Goal: Task Accomplishment & Management: Manage account settings

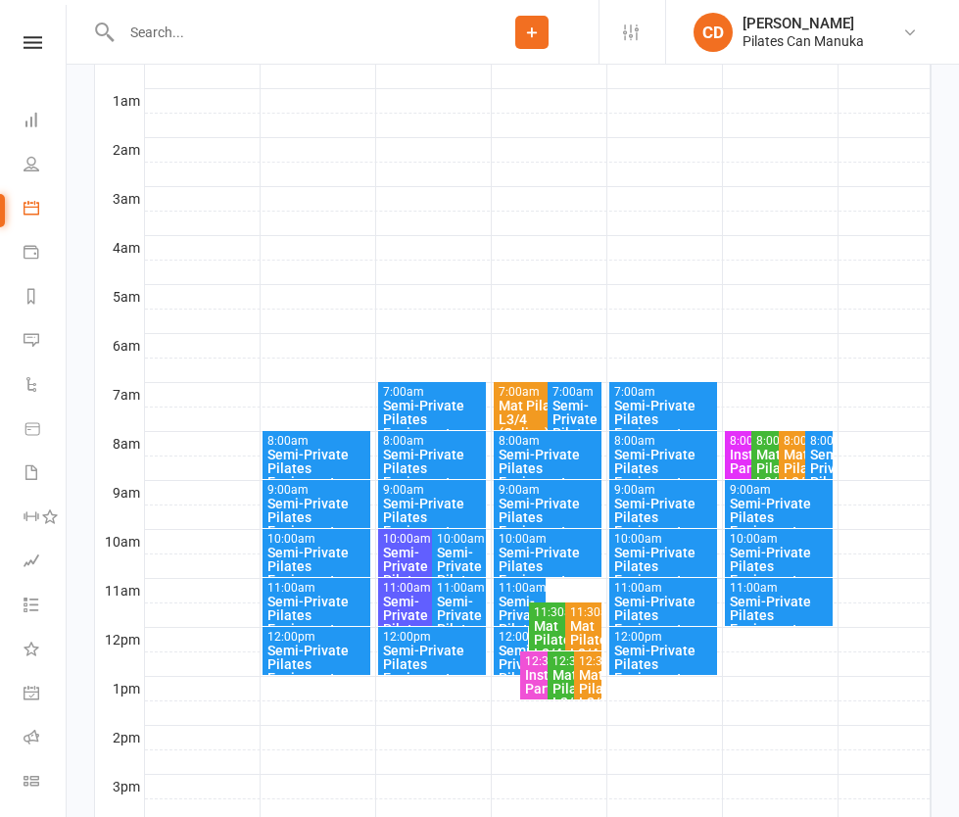
scroll to position [376, 0]
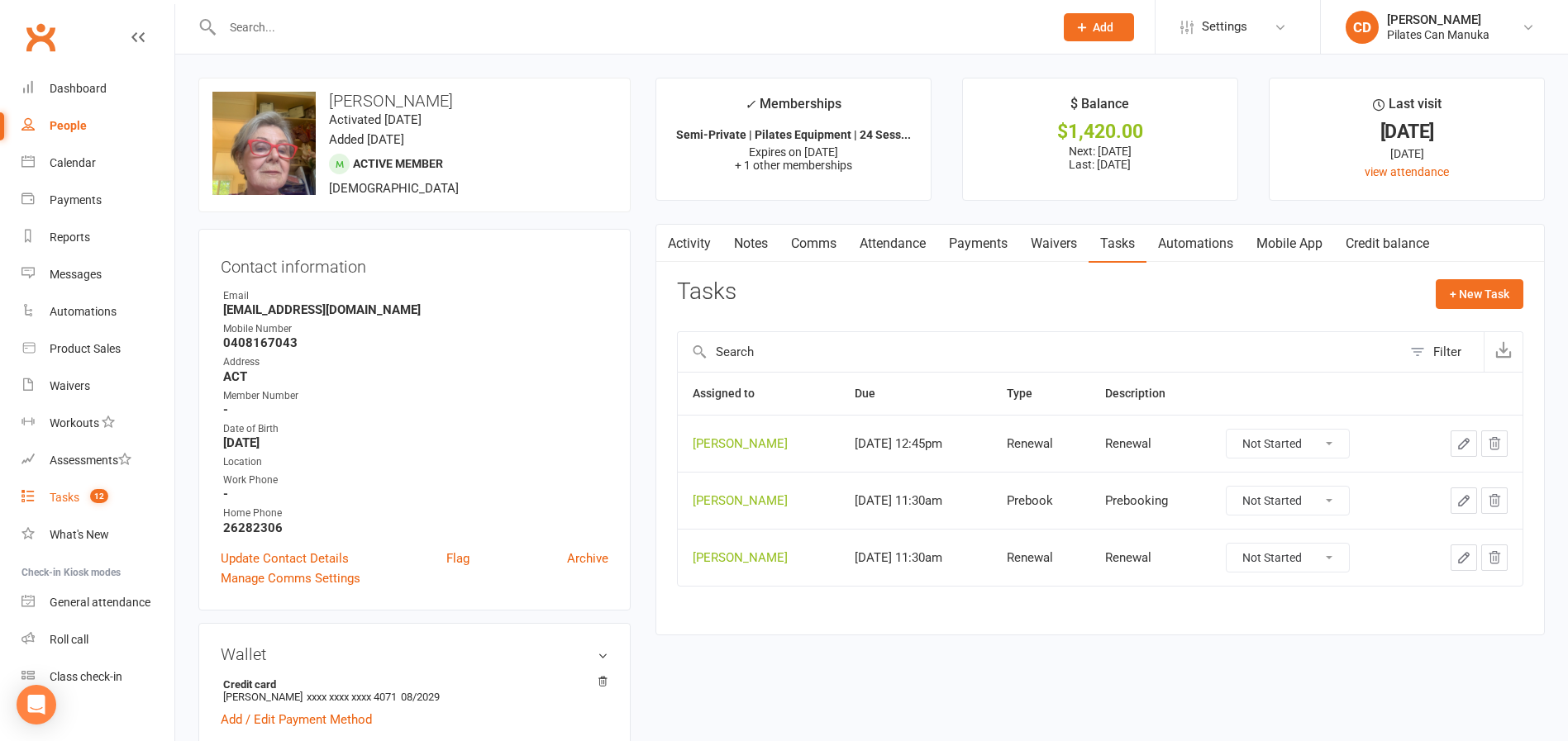
click at [86, 491] on count-badge "12" at bounding box center [95, 498] width 26 height 14
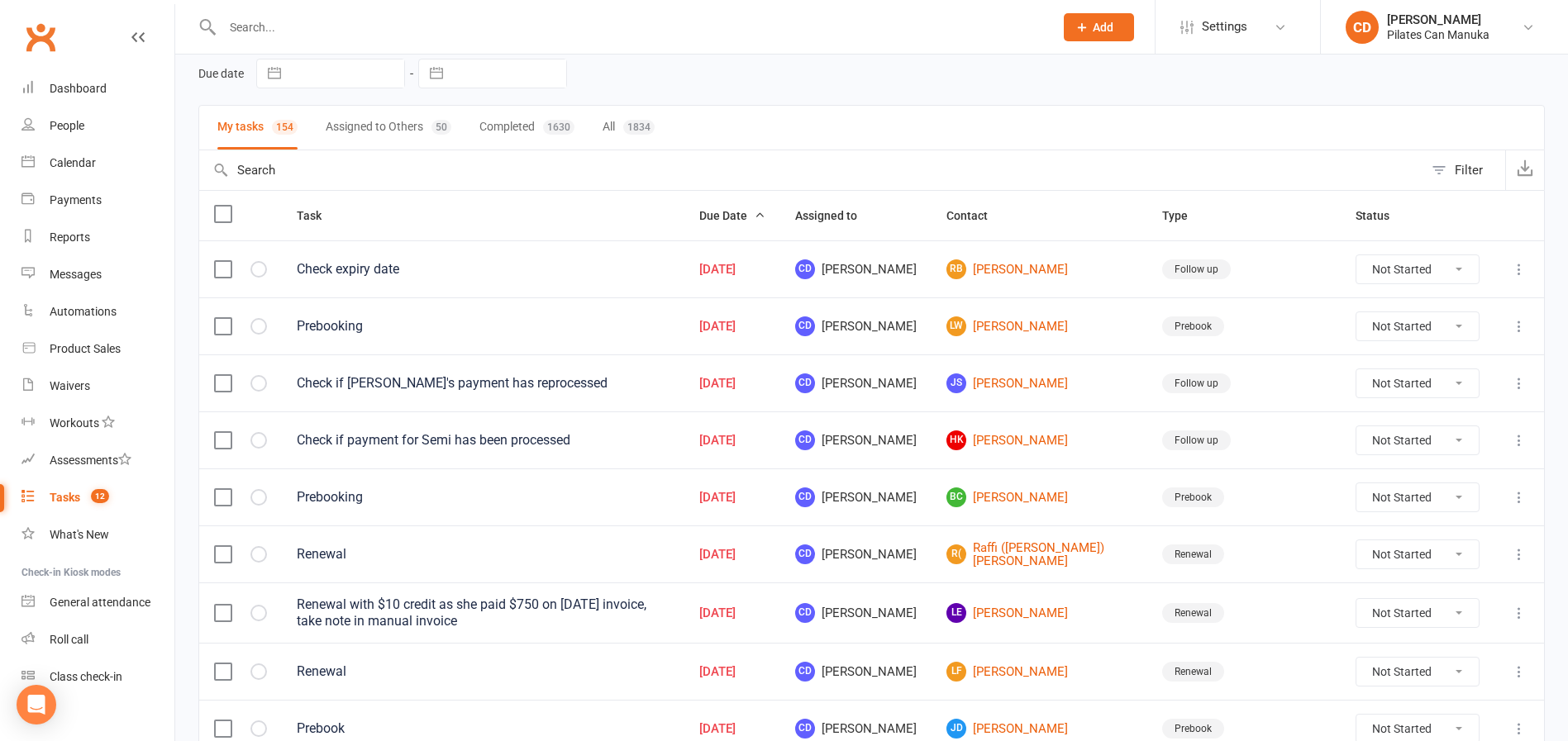
scroll to position [124, 0]
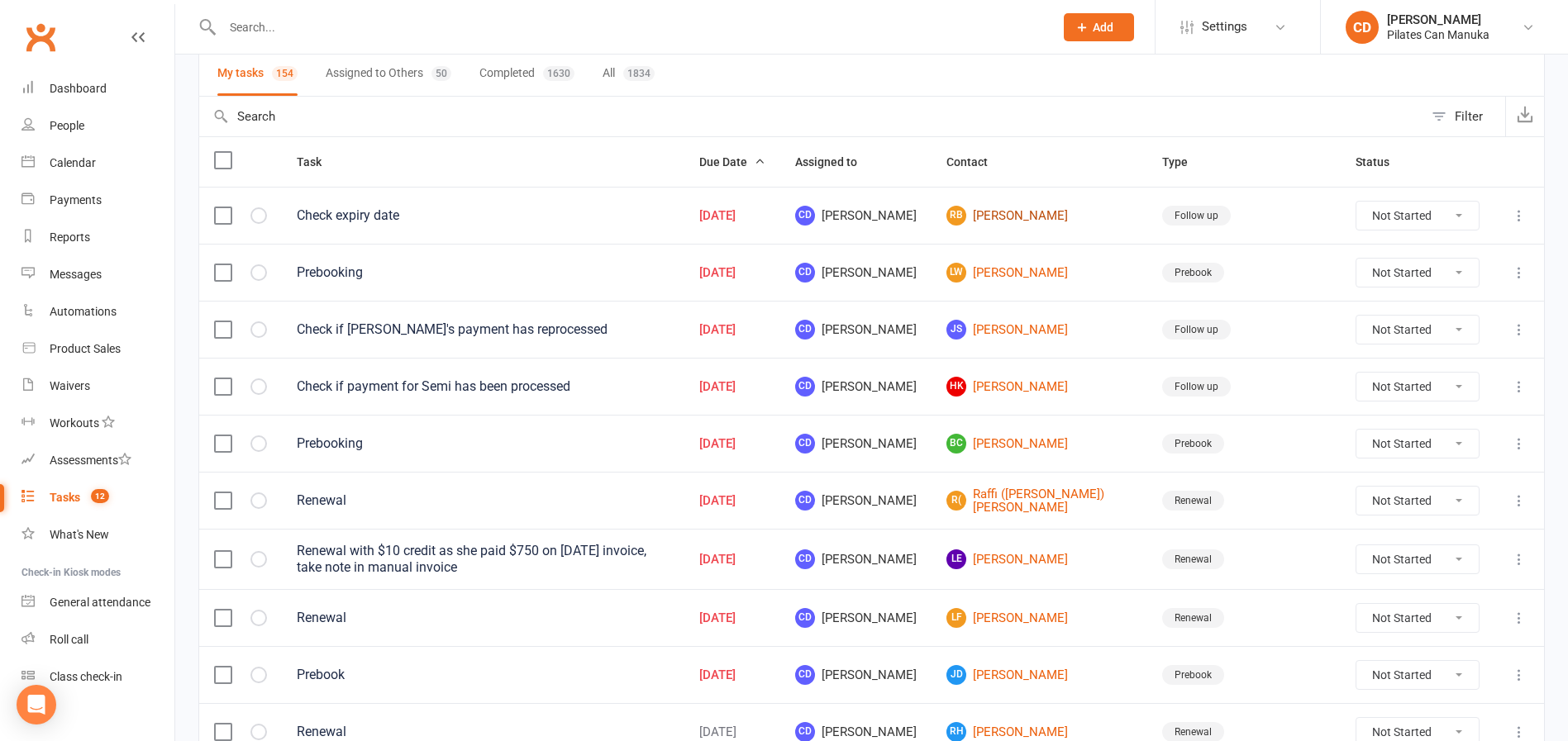
click at [1084, 215] on link "RB Raylynn Benn" at bounding box center [1039, 216] width 186 height 20
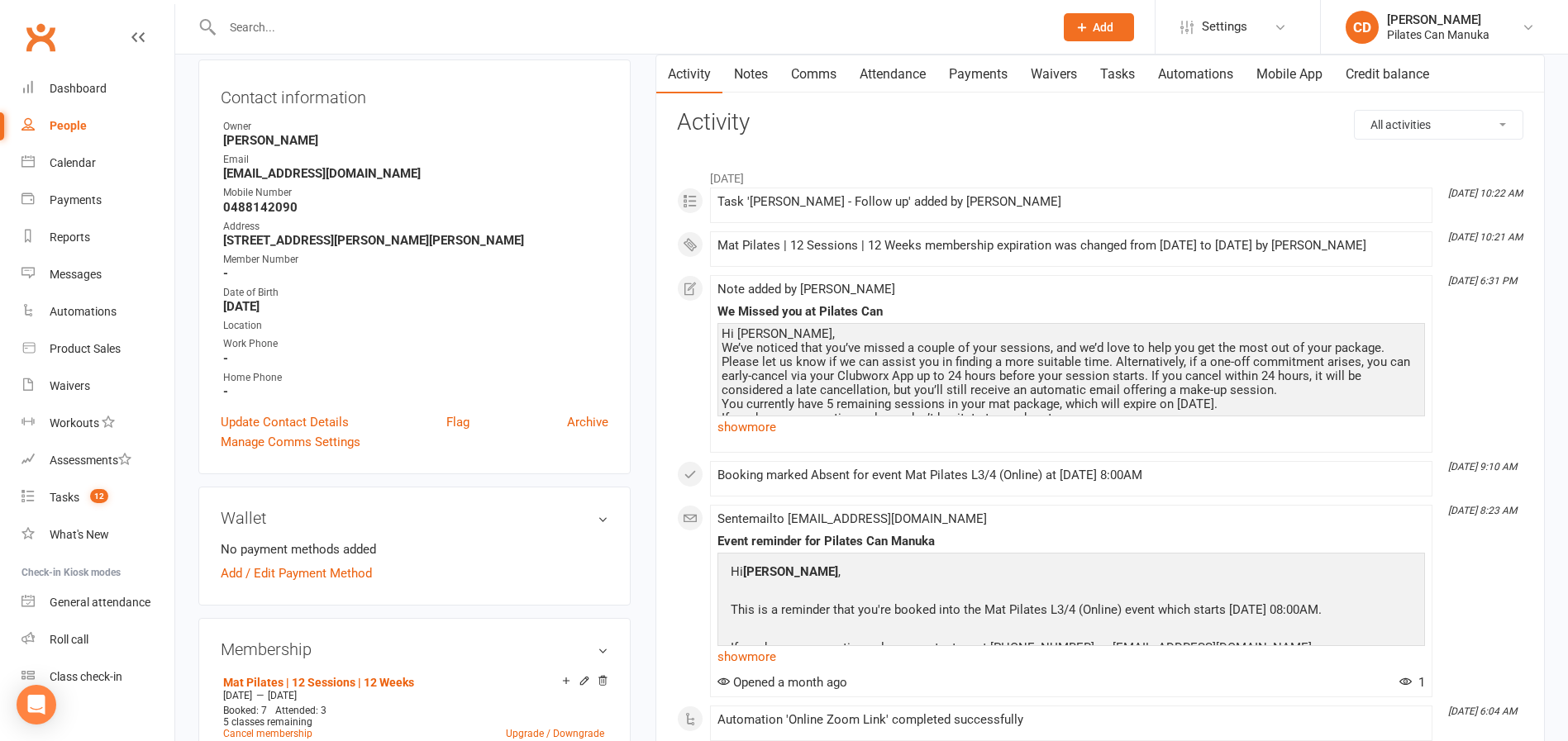
scroll to position [372, 0]
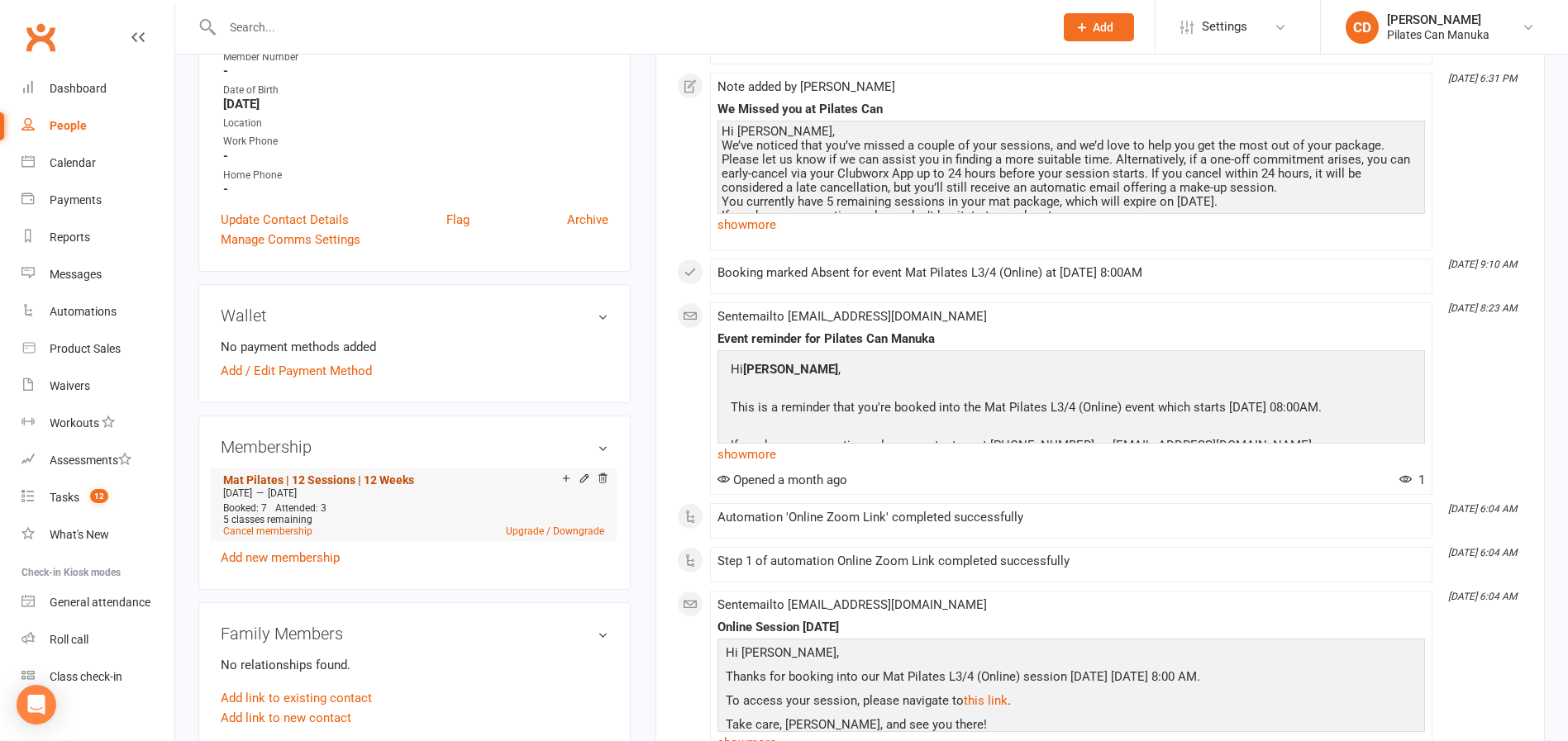
click at [394, 475] on link "Mat Pilates | 12 Sessions | 12 Weeks" at bounding box center [318, 480] width 191 height 14
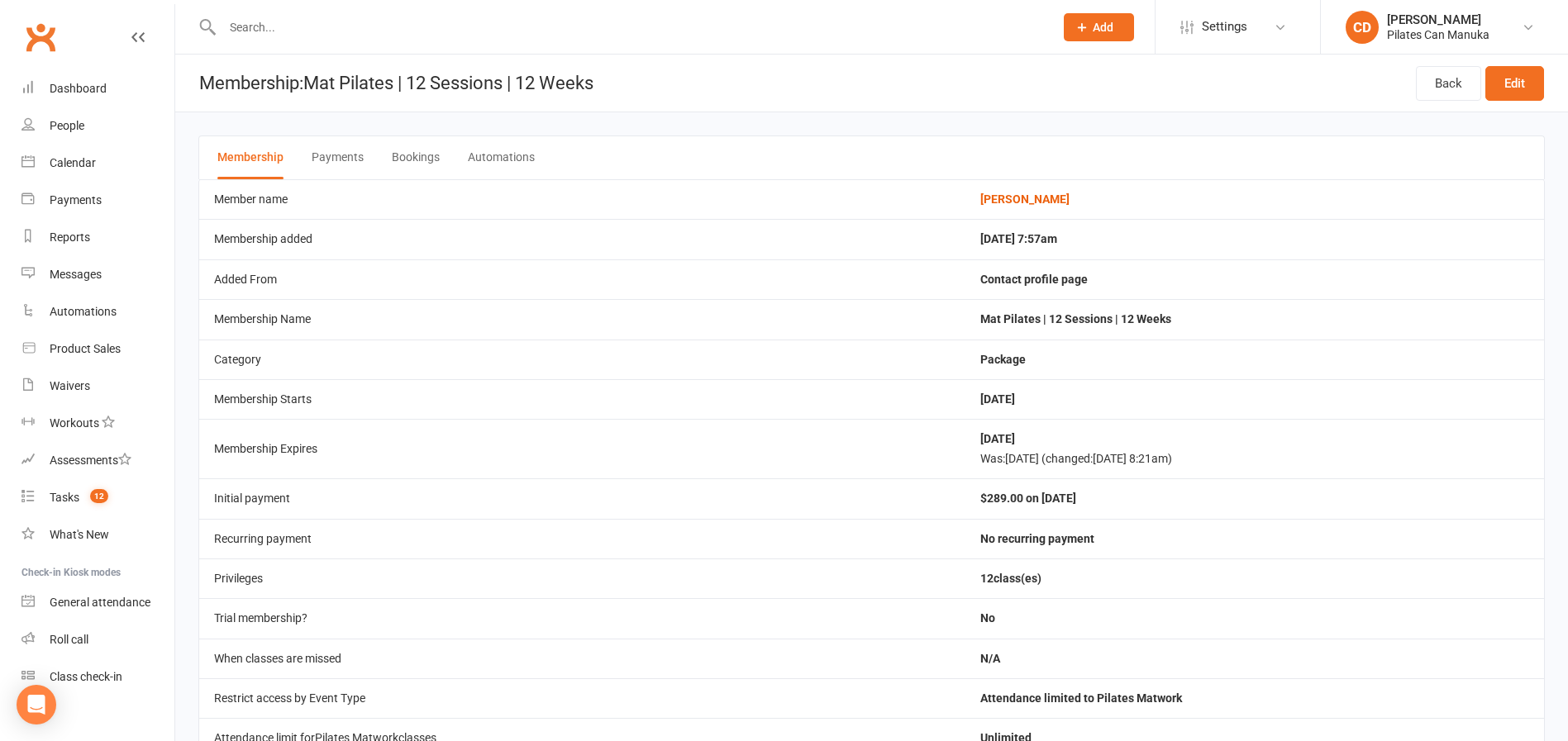
click at [435, 154] on button "Bookings" at bounding box center [415, 158] width 48 height 43
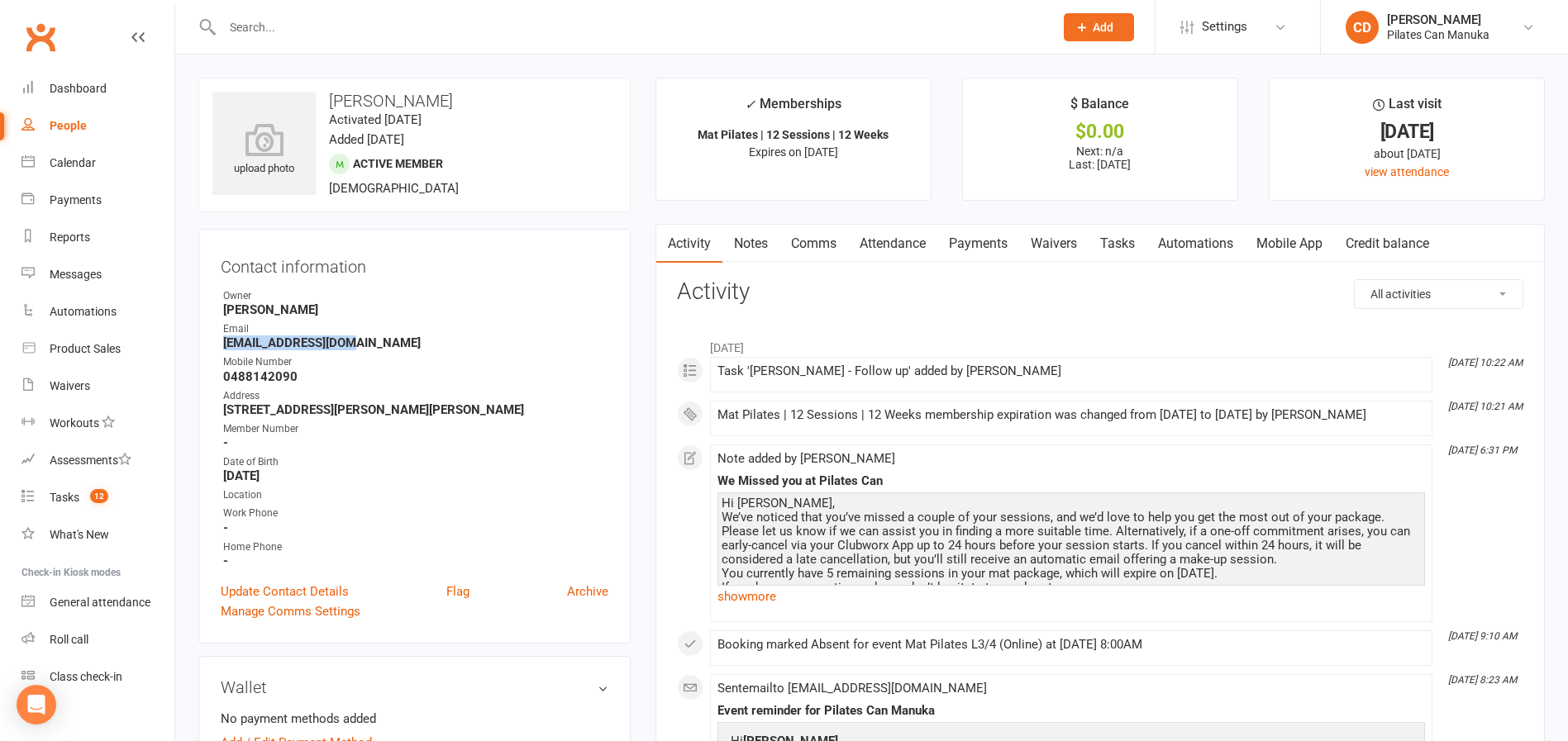
drag, startPoint x: 356, startPoint y: 338, endPoint x: 203, endPoint y: 342, distance: 153.1
click at [203, 342] on div "Contact information Owner Mikka Bangay Email raylynnpb@gmail.com Mobile Number …" at bounding box center [414, 436] width 432 height 415
copy strong "raylynnpb@gmail.com"
click at [760, 238] on link "Notes" at bounding box center [751, 243] width 57 height 38
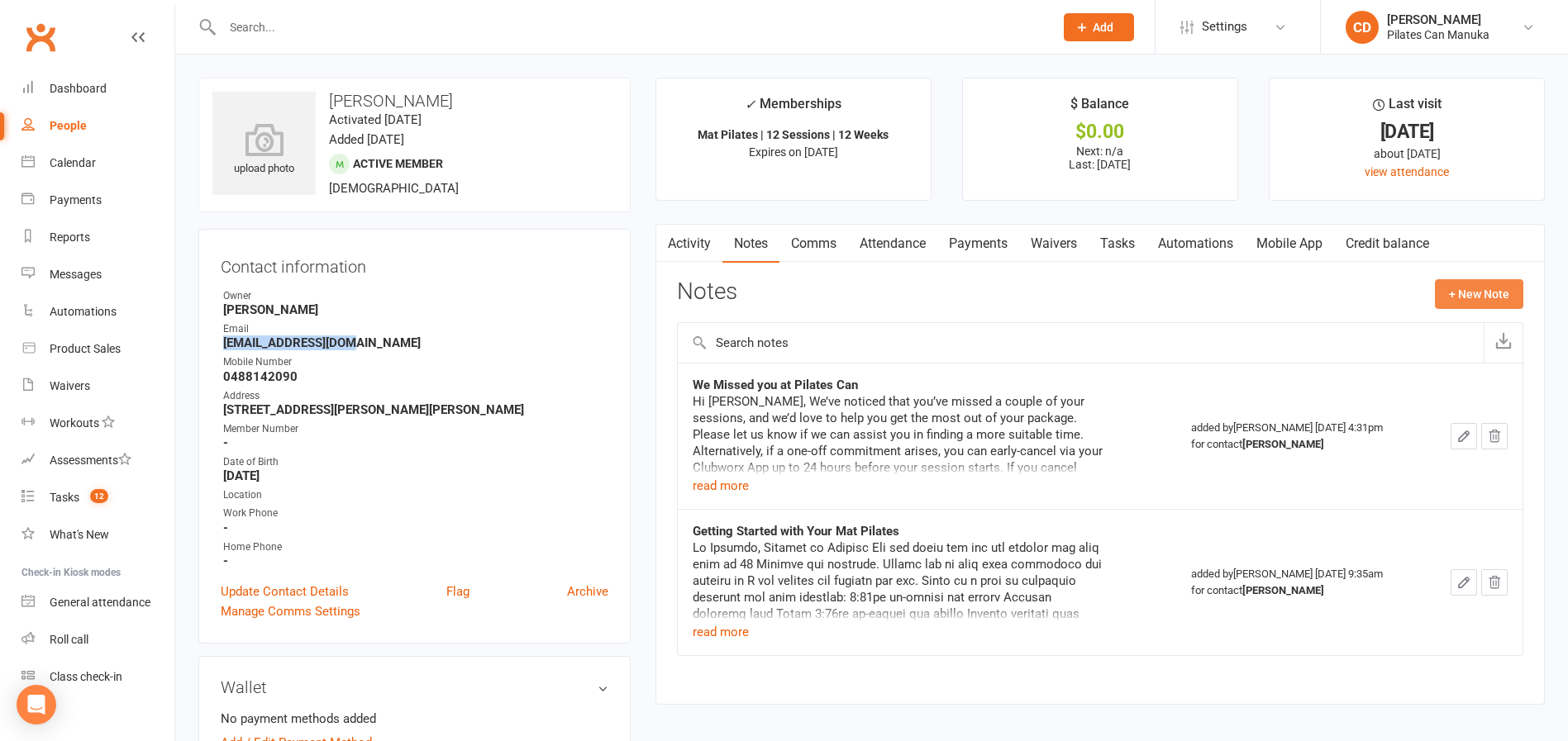
click at [1464, 297] on button "+ New Note" at bounding box center [1479, 294] width 89 height 30
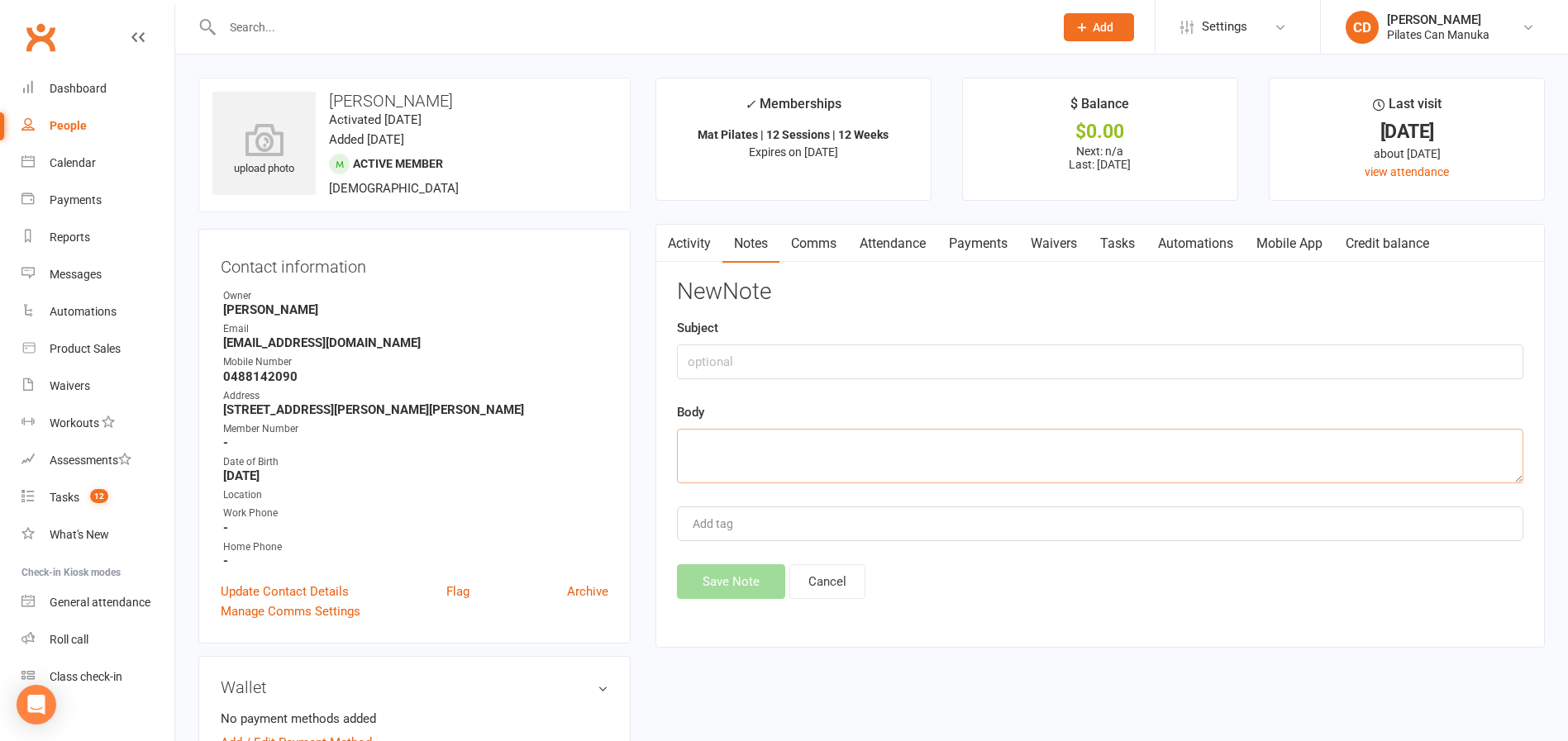
click at [740, 453] on textarea at bounding box center [1100, 456] width 846 height 55
paste textarea "Hi Raylynn, We’ve noticed that you’ve missed a couple of your sessions, and we’…"
type textarea "Hi Raylynn, We’ve noticed that you’ve missed a couple of your sessions, and we’…"
click at [738, 343] on div "Subject" at bounding box center [1100, 349] width 846 height 61
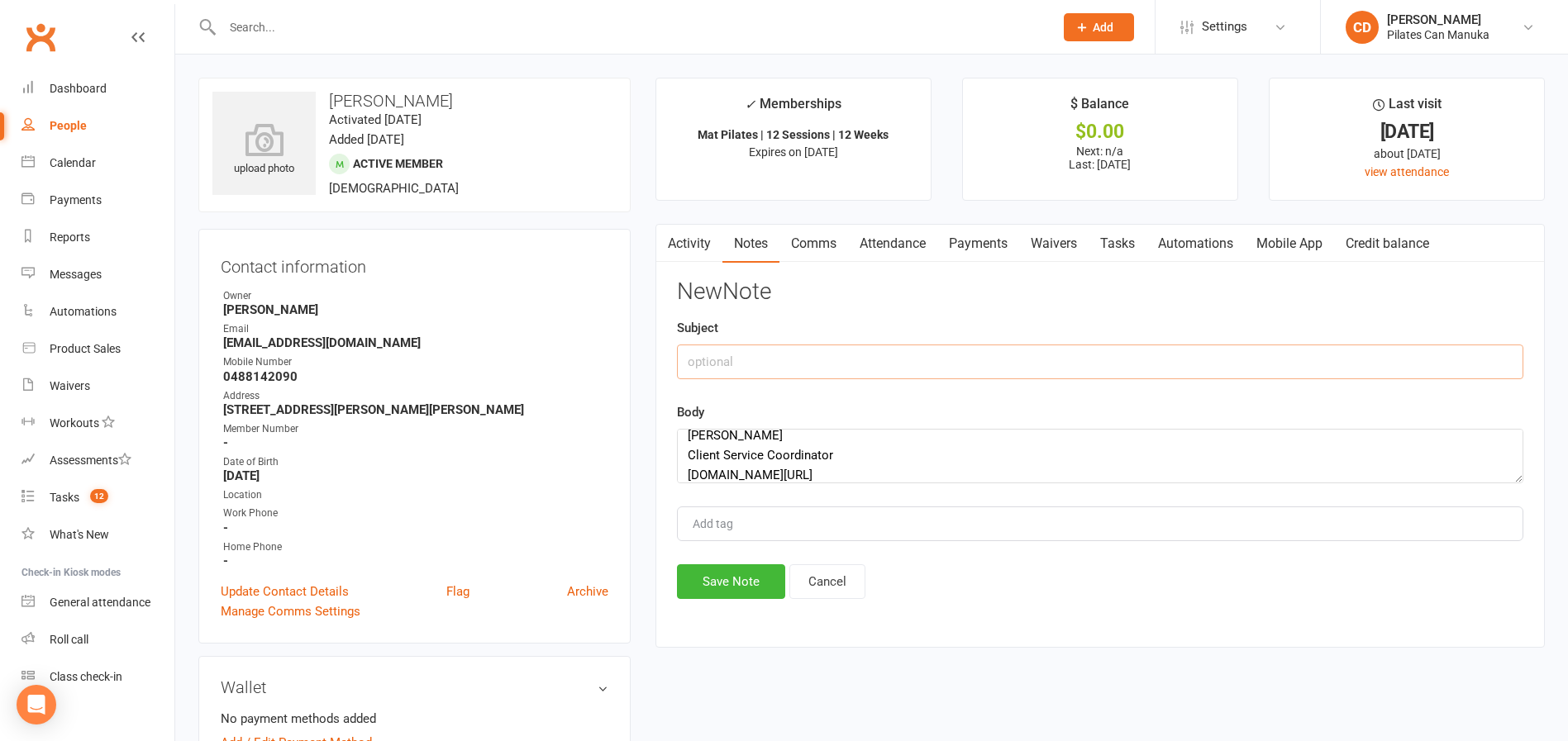
click at [802, 361] on input "text" at bounding box center [1100, 361] width 846 height 35
paste input "We Missed You at Pilates Can"
type input "We Missed You at Pilates Can"
click at [748, 583] on button "Save Note" at bounding box center [731, 581] width 108 height 35
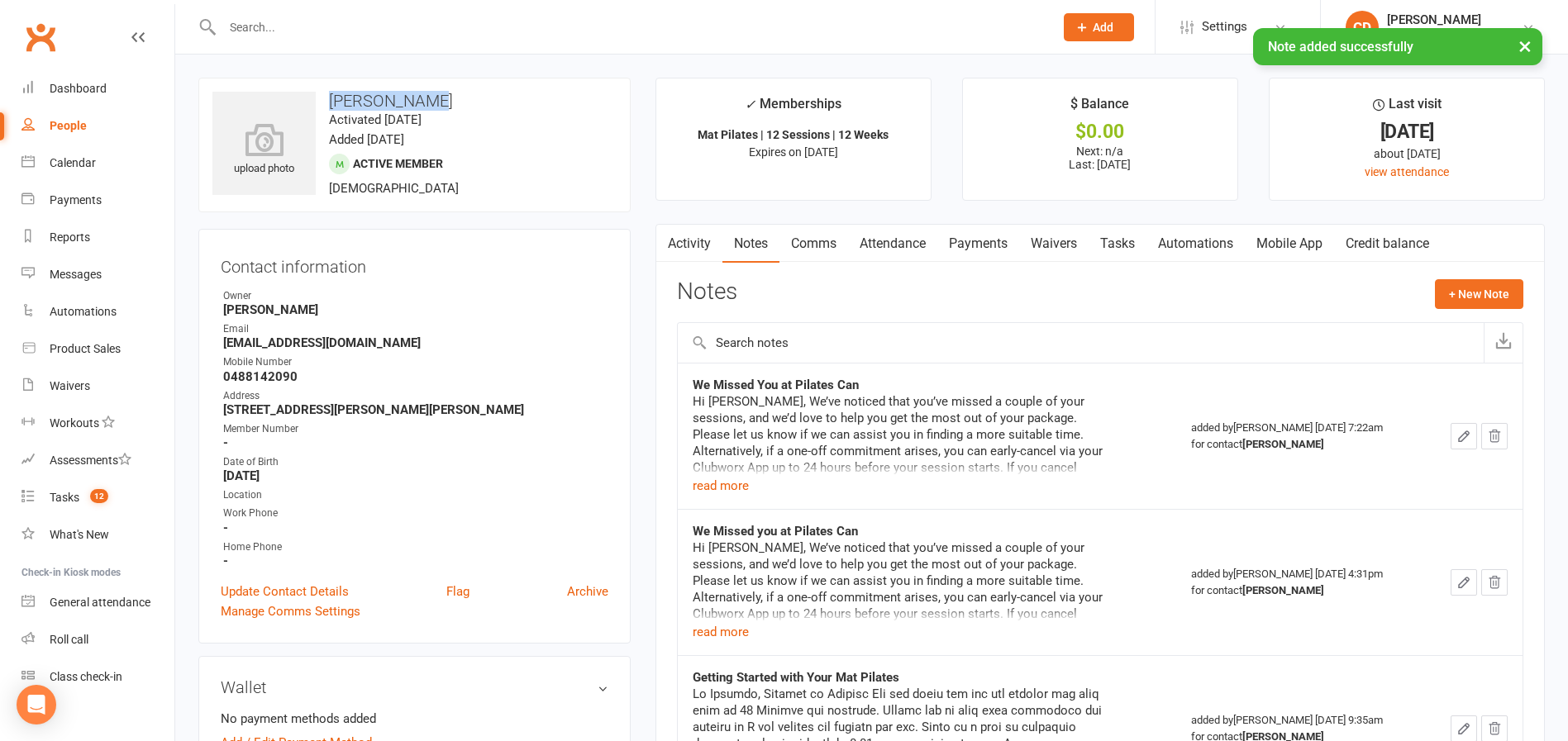
drag, startPoint x: 459, startPoint y: 86, endPoint x: 333, endPoint y: 94, distance: 126.3
click at [333, 94] on div "upload photo Raylynn Benn Activated 26 May, 2025 Added 26 May, 2025 Active memb…" at bounding box center [414, 145] width 432 height 135
copy h3 "Raylynn Benn"
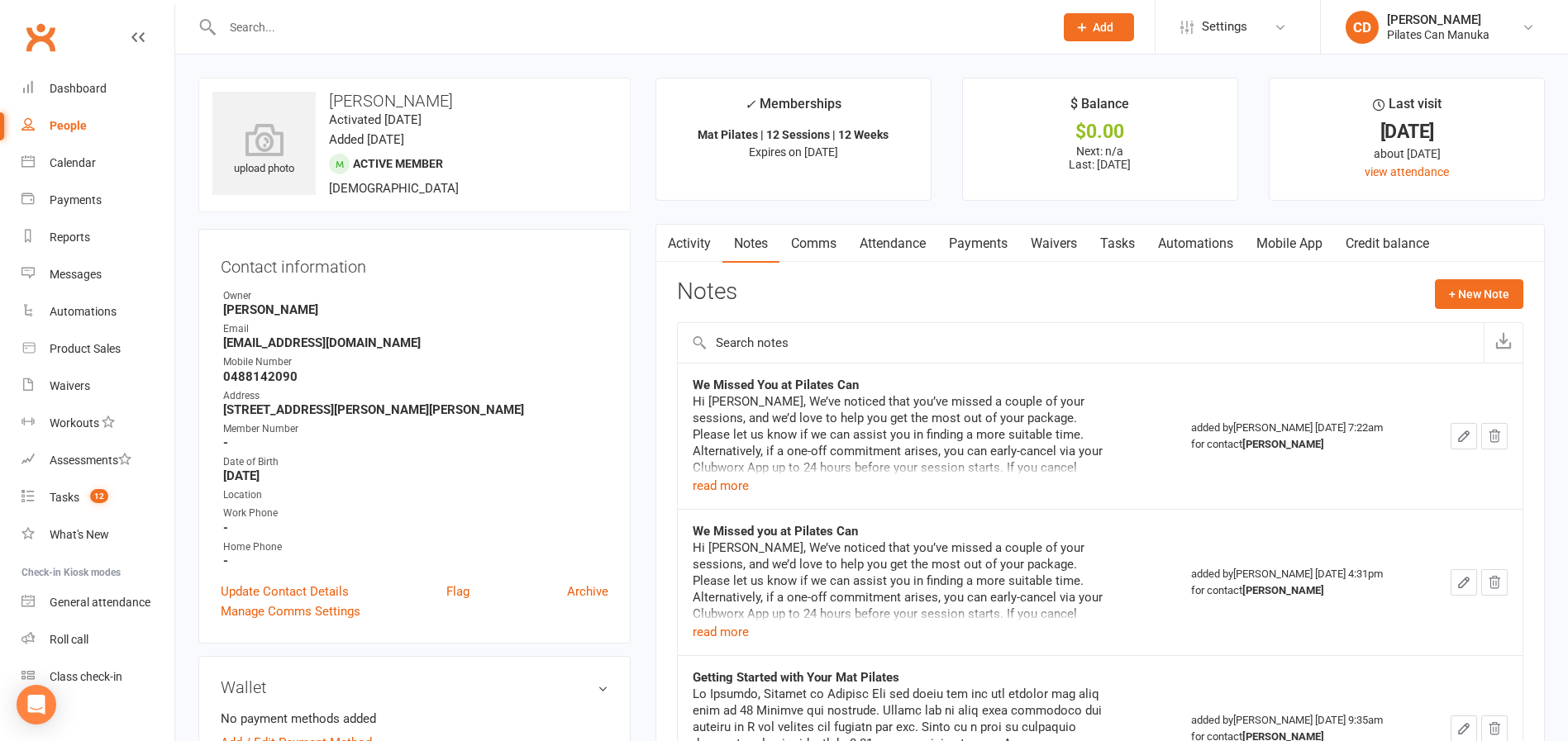
click at [362, 24] on input "text" at bounding box center [630, 27] width 825 height 23
click at [1120, 239] on link "Tasks" at bounding box center [1117, 243] width 58 height 38
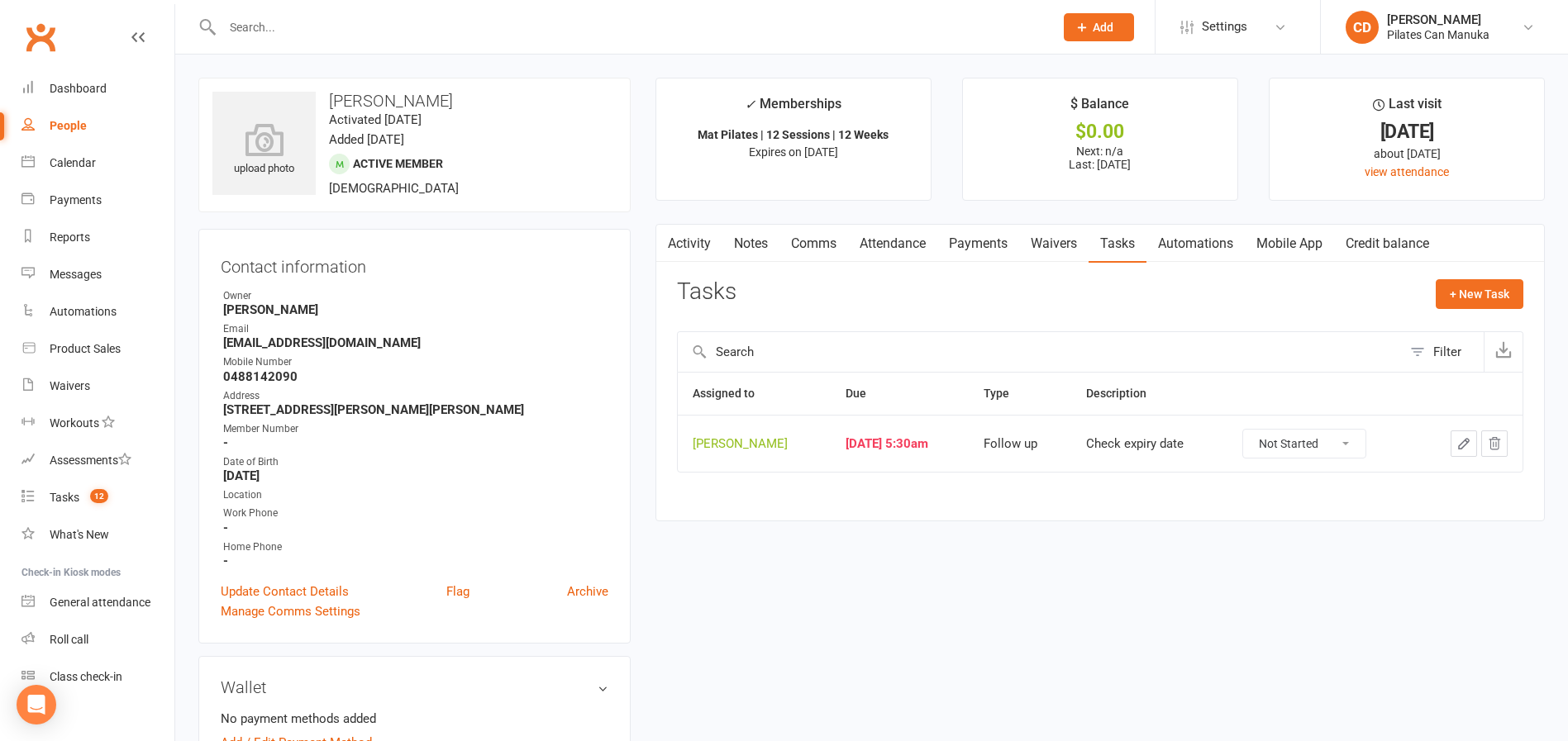
click at [1454, 445] on button "button" at bounding box center [1463, 443] width 26 height 26
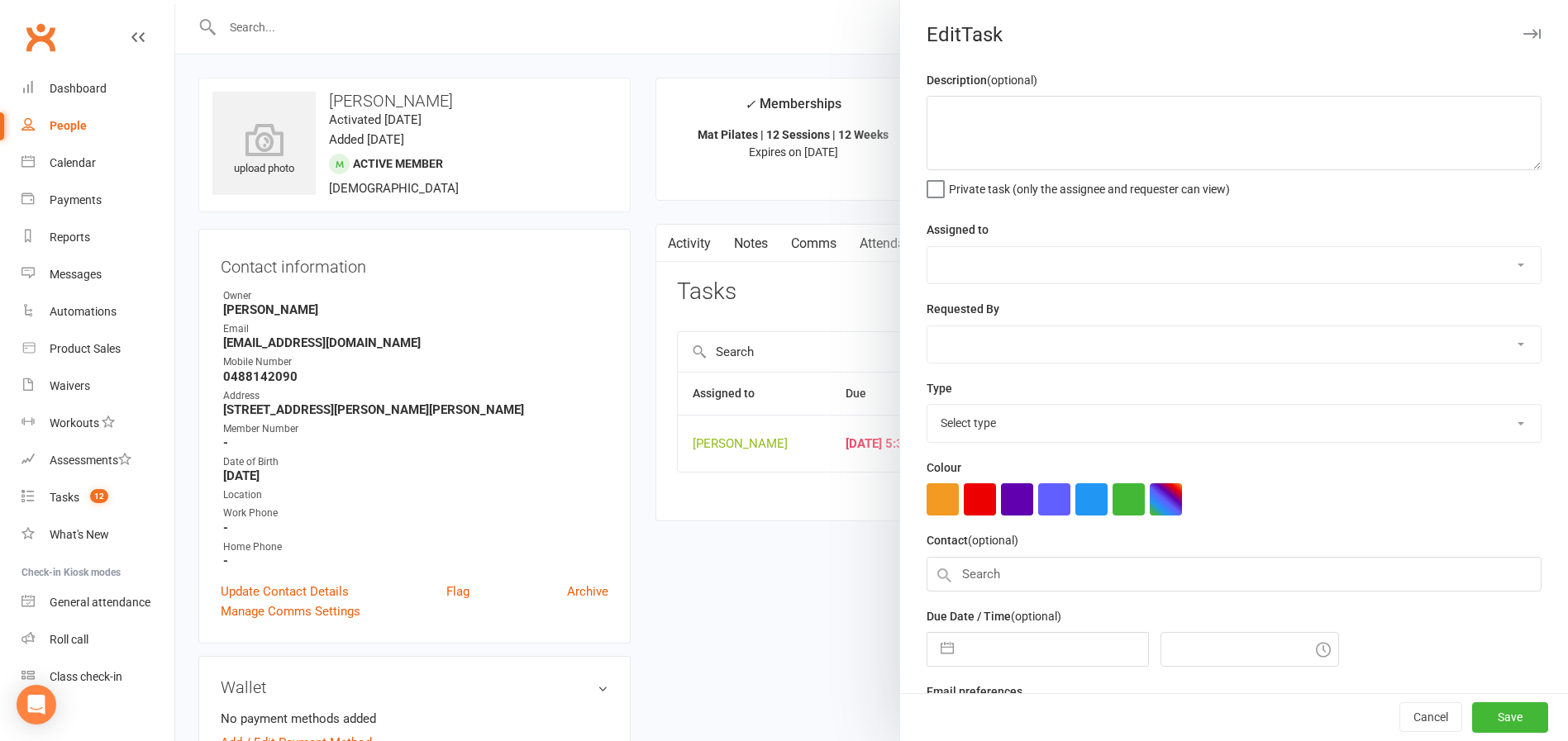
type textarea "Check expiry date"
select select "49925"
type input "15 Oct 2025"
type input "8:30am"
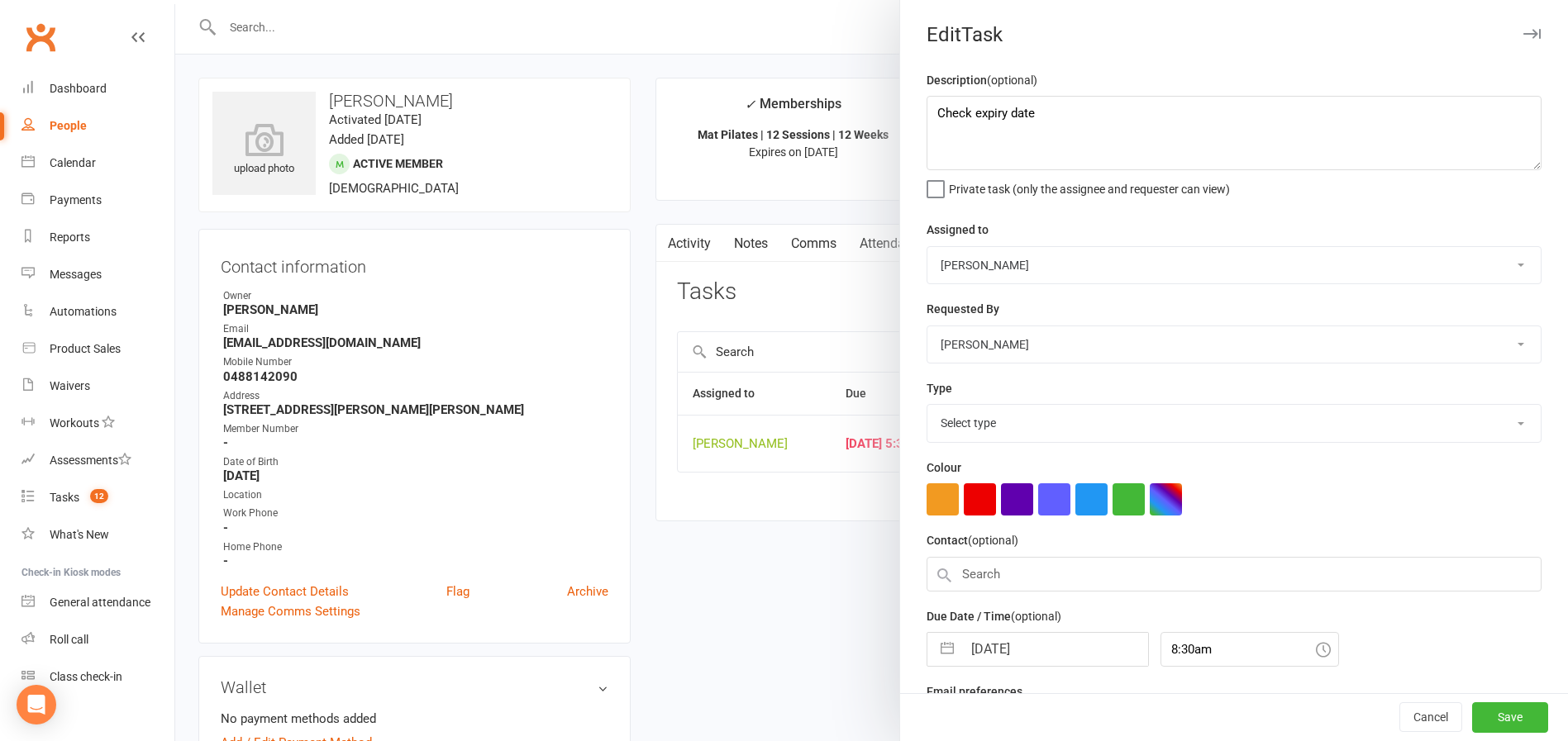
select select "34407"
click at [997, 652] on input "15 Oct 2025" at bounding box center [1055, 644] width 186 height 33
select select "8"
select select "2025"
select select "9"
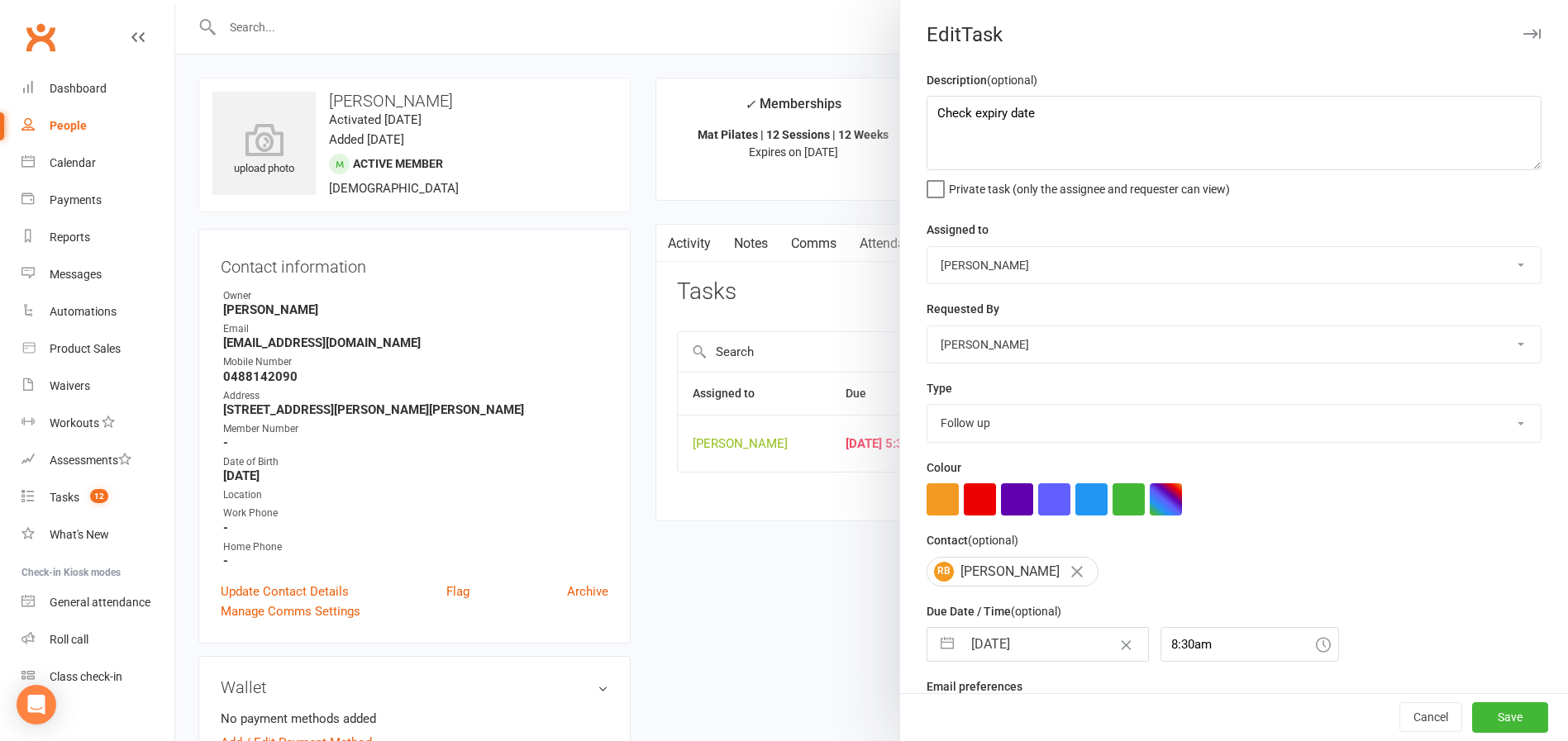
select select "2025"
select select "10"
select select "2025"
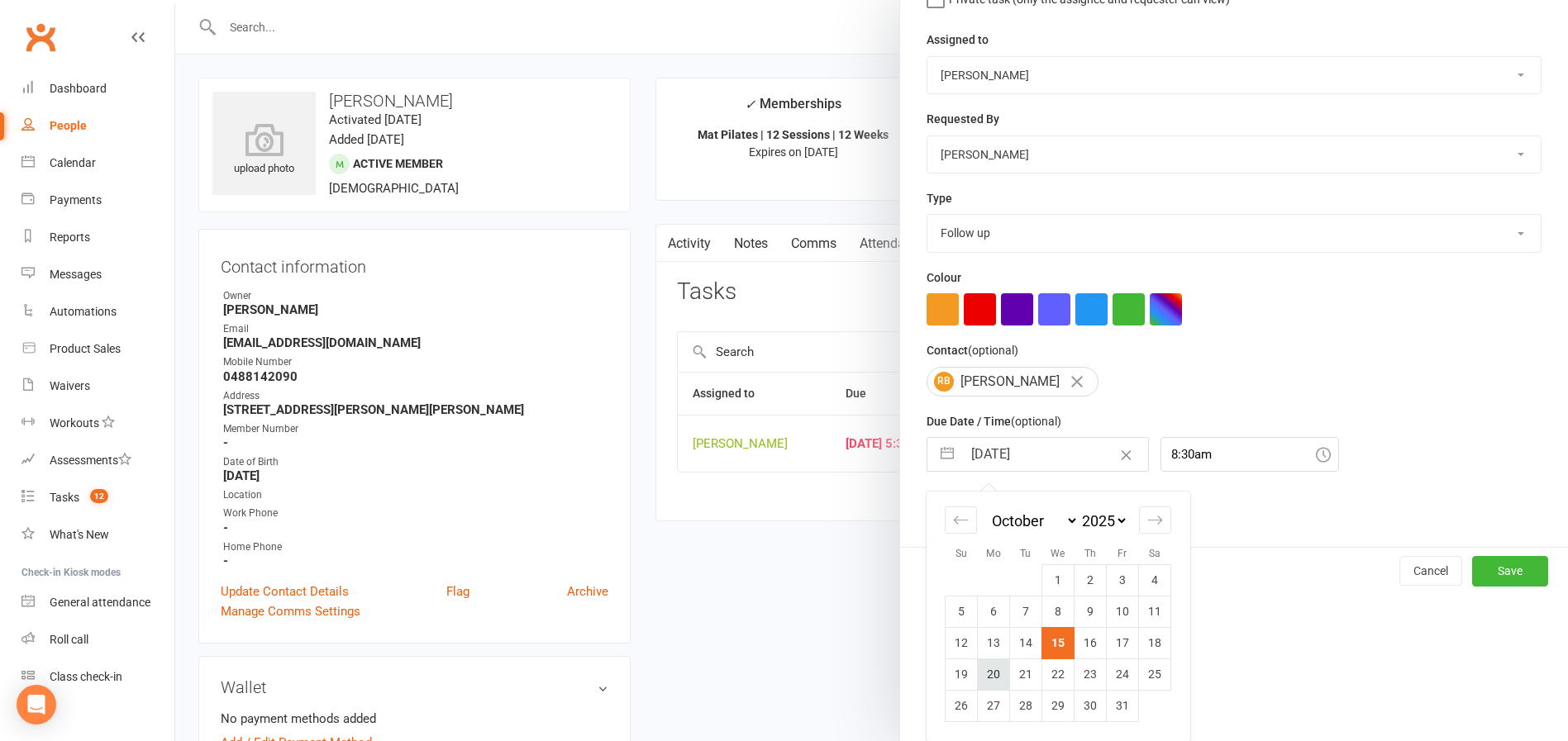
click at [990, 677] on td "20" at bounding box center [993, 673] width 32 height 31
type input "20 Oct 2025"
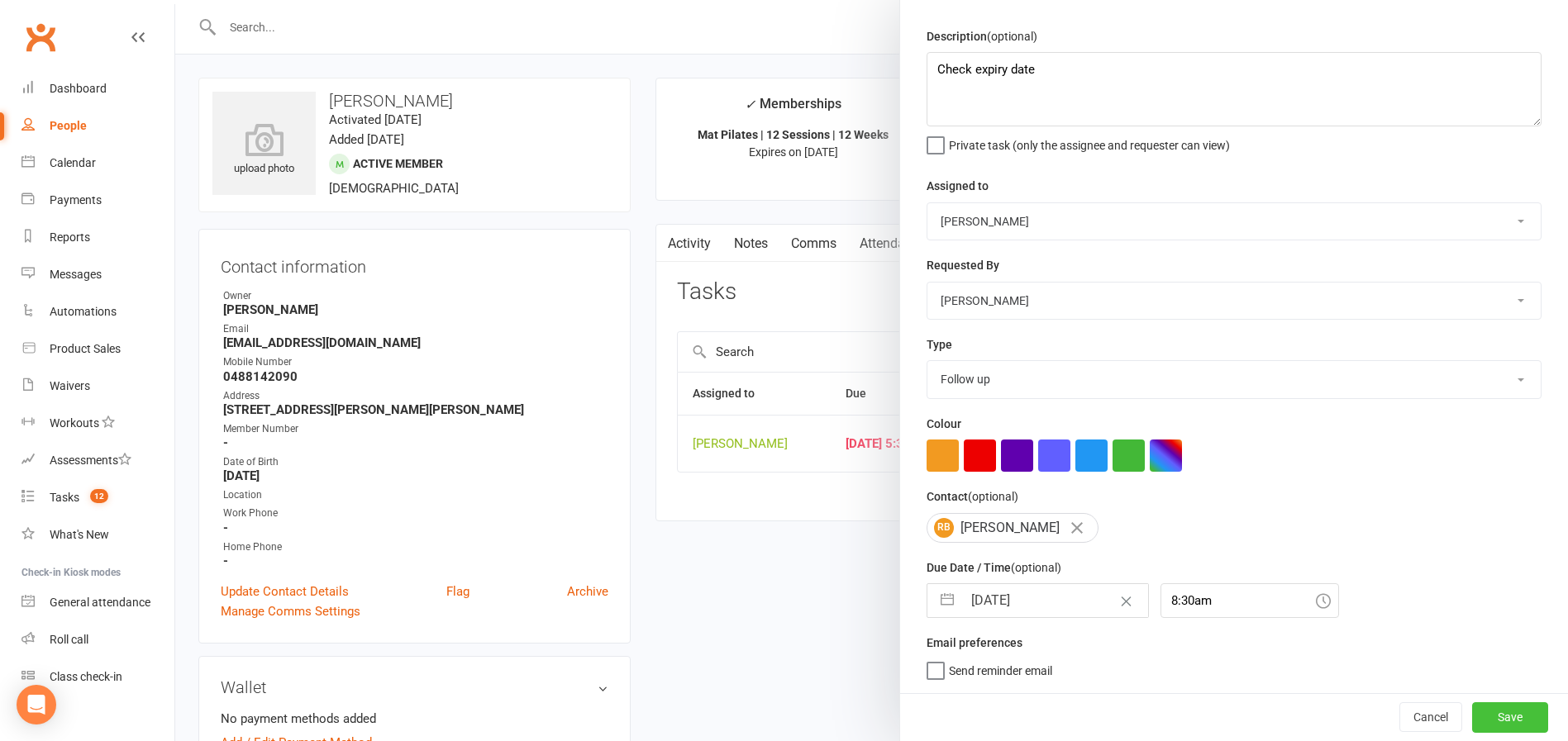
click at [1472, 712] on button "Save" at bounding box center [1510, 717] width 76 height 30
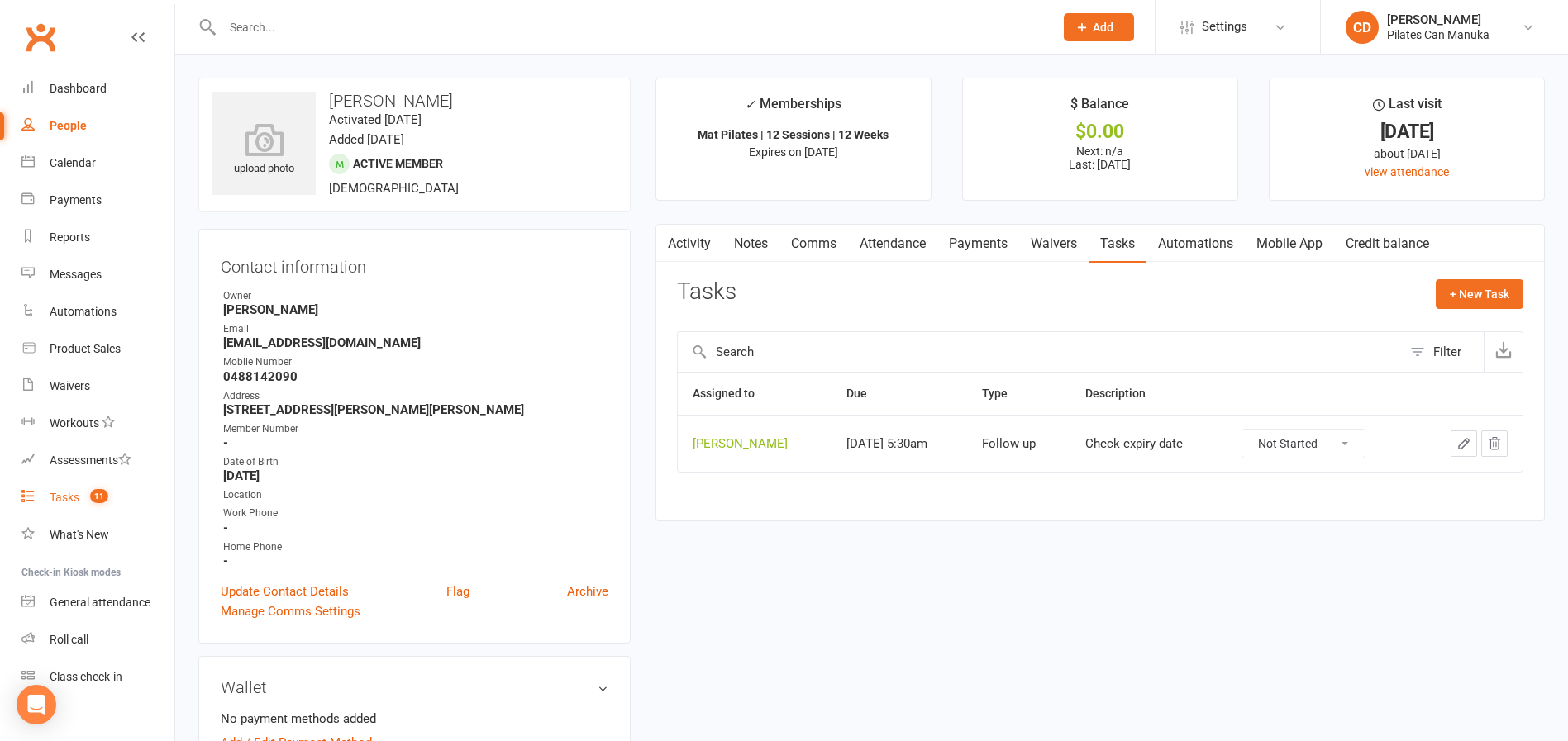
click at [86, 494] on count-badge "11" at bounding box center [95, 498] width 26 height 14
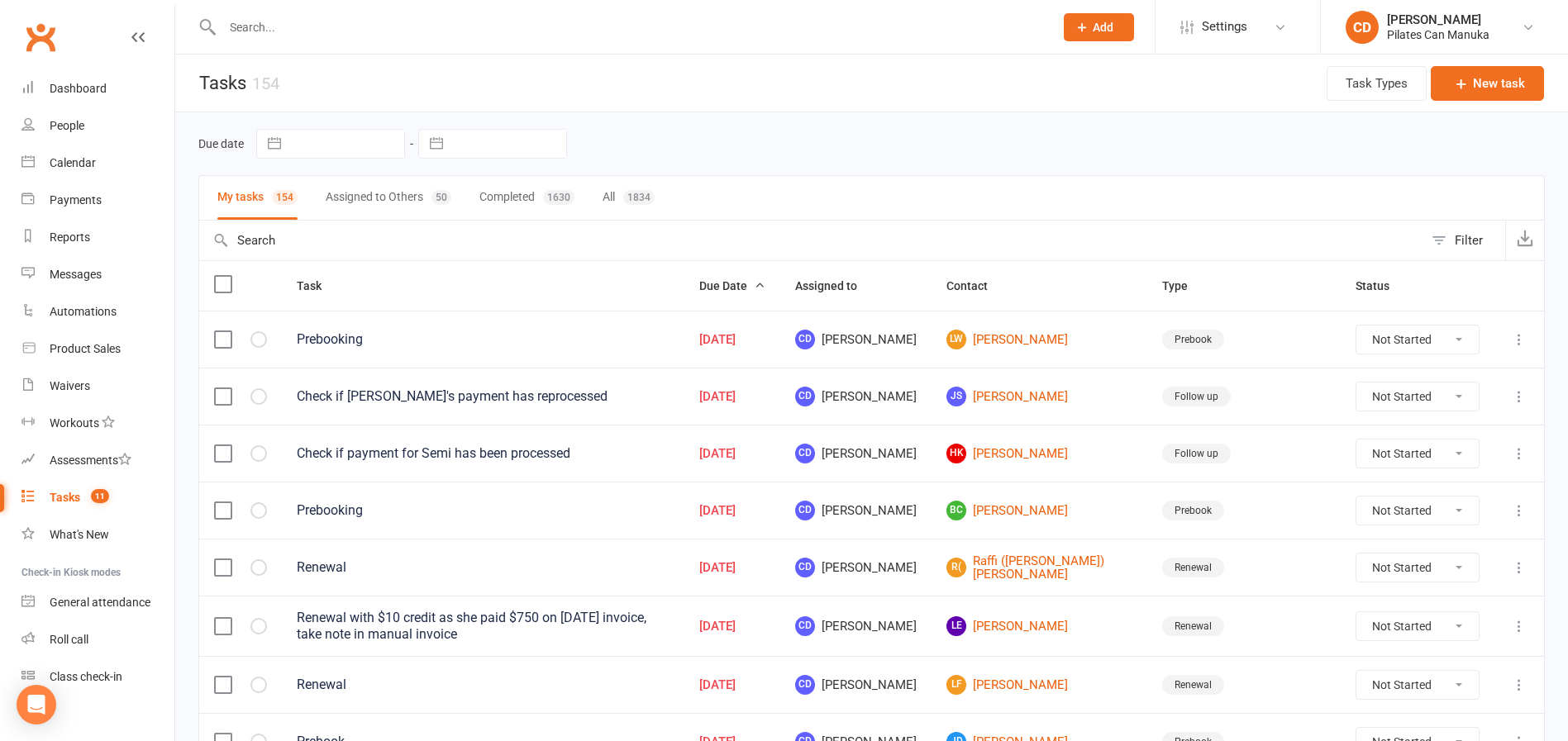
drag, startPoint x: 358, startPoint y: 22, endPoint x: 438, endPoint y: 21, distance: 80.0
click at [358, 22] on input "text" at bounding box center [630, 27] width 825 height 23
